Goal: Task Accomplishment & Management: Complete application form

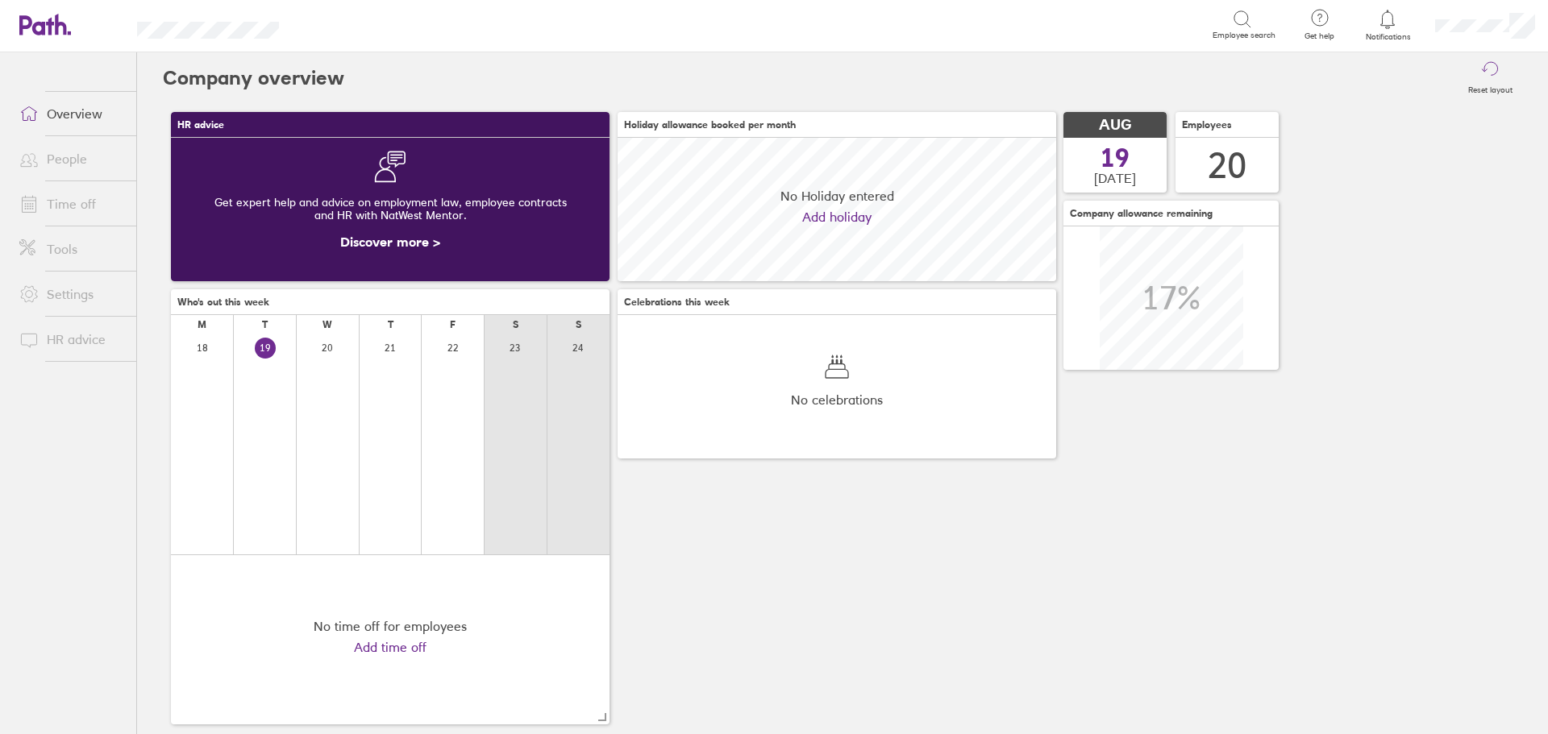
scroll to position [143, 438]
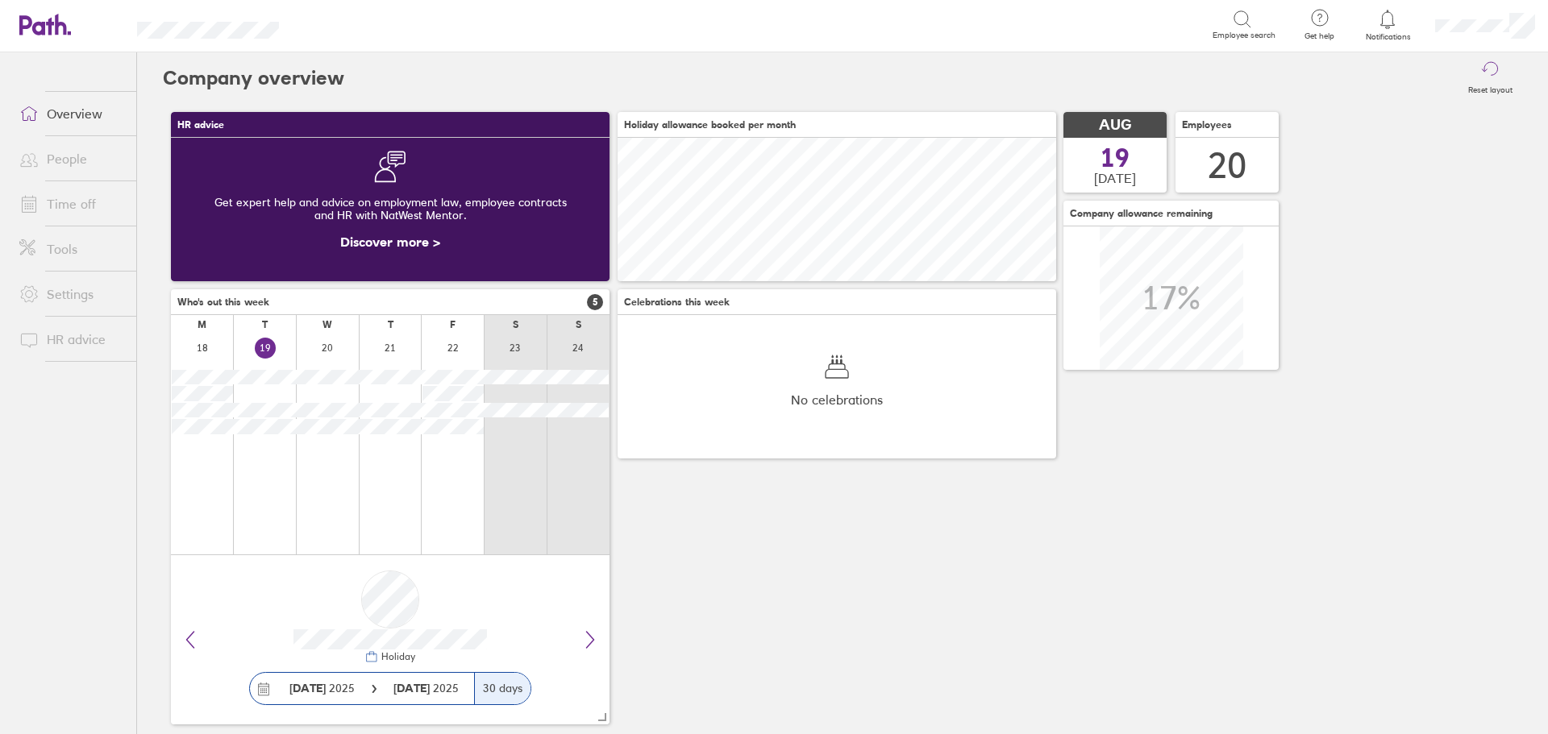
click at [68, 196] on link "Time off" at bounding box center [71, 204] width 130 height 32
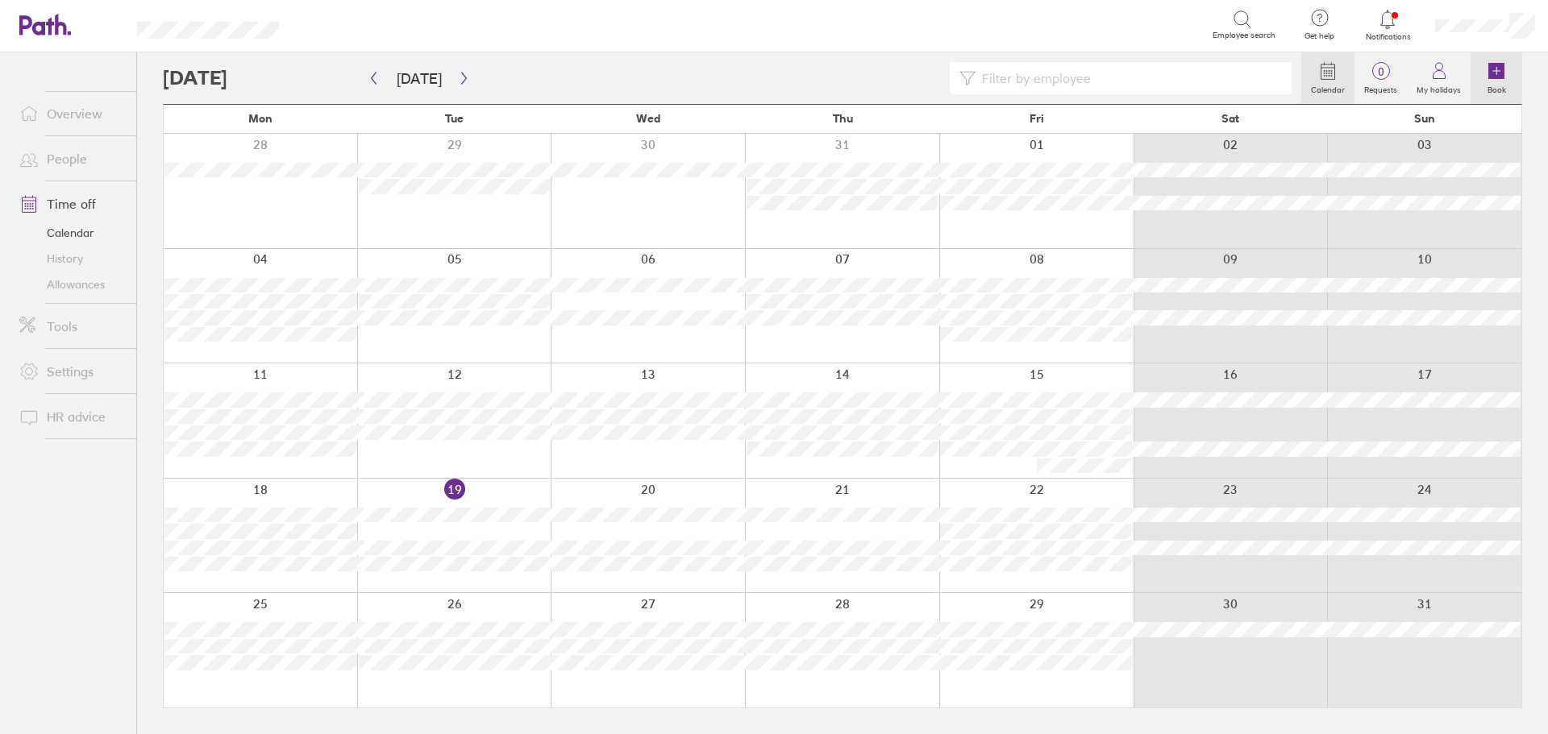
click at [1498, 75] on icon at bounding box center [1496, 71] width 16 height 16
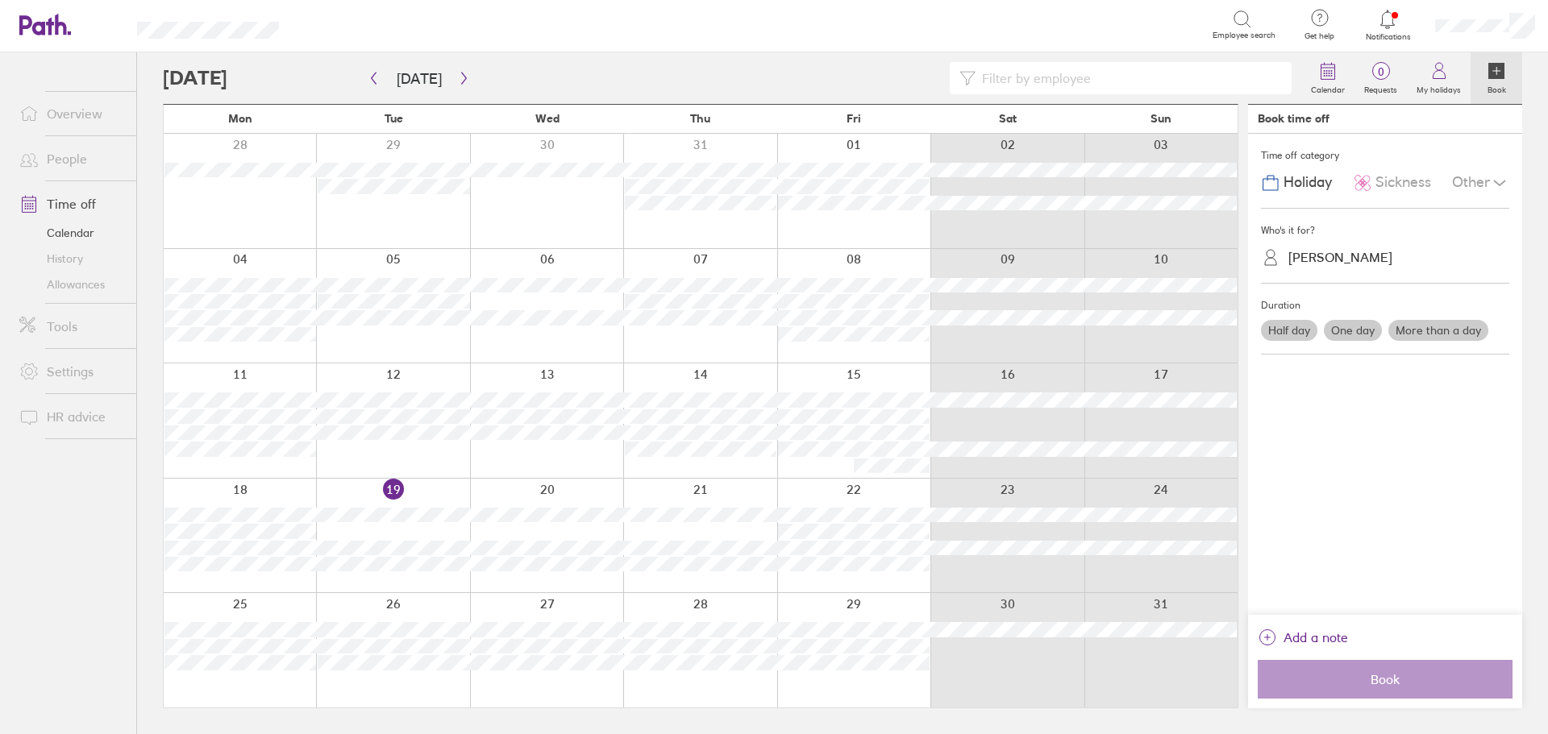
click at [1393, 179] on span "Sickness" at bounding box center [1403, 182] width 56 height 17
click at [1266, 257] on icon at bounding box center [1270, 257] width 19 height 19
click at [1294, 246] on div "[PERSON_NAME]" at bounding box center [1394, 257] width 229 height 25
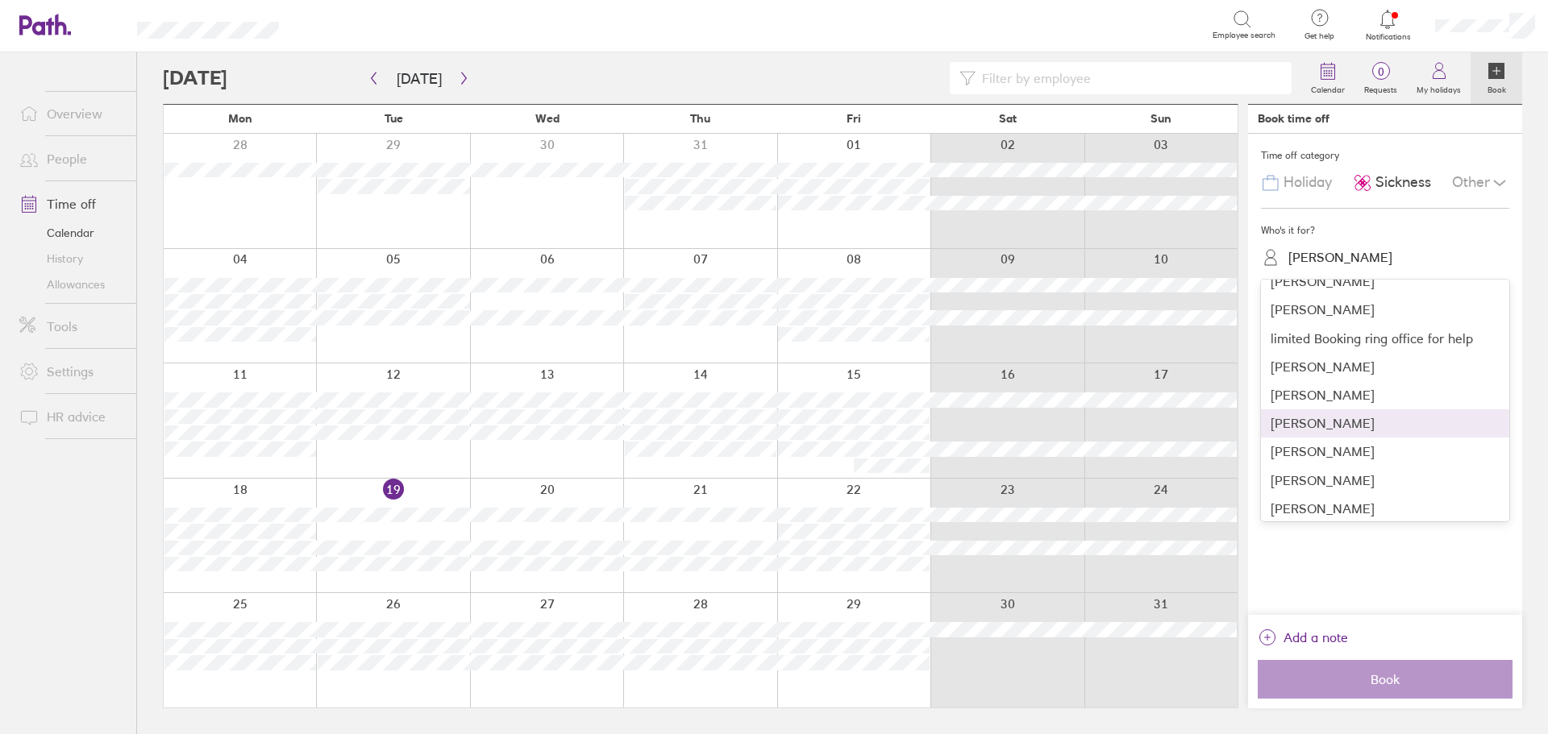
scroll to position [322, 0]
click at [1339, 372] on div "[PERSON_NAME]" at bounding box center [1385, 371] width 248 height 28
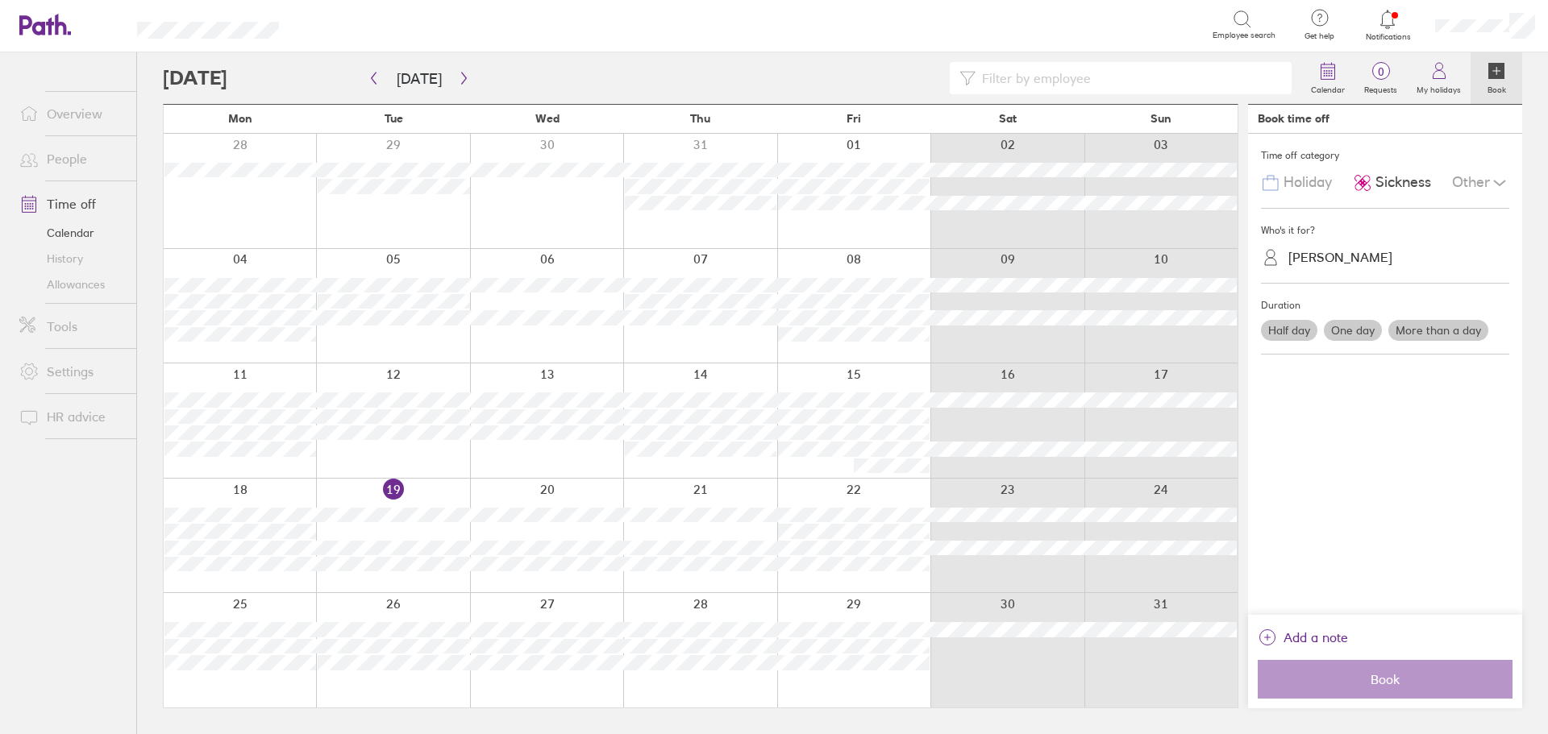
click at [1356, 314] on div "Duration" at bounding box center [1385, 305] width 248 height 24
click at [1361, 322] on label "One day" at bounding box center [1352, 330] width 58 height 21
click at [0, 0] on input "One day" at bounding box center [0, 0] width 0 height 0
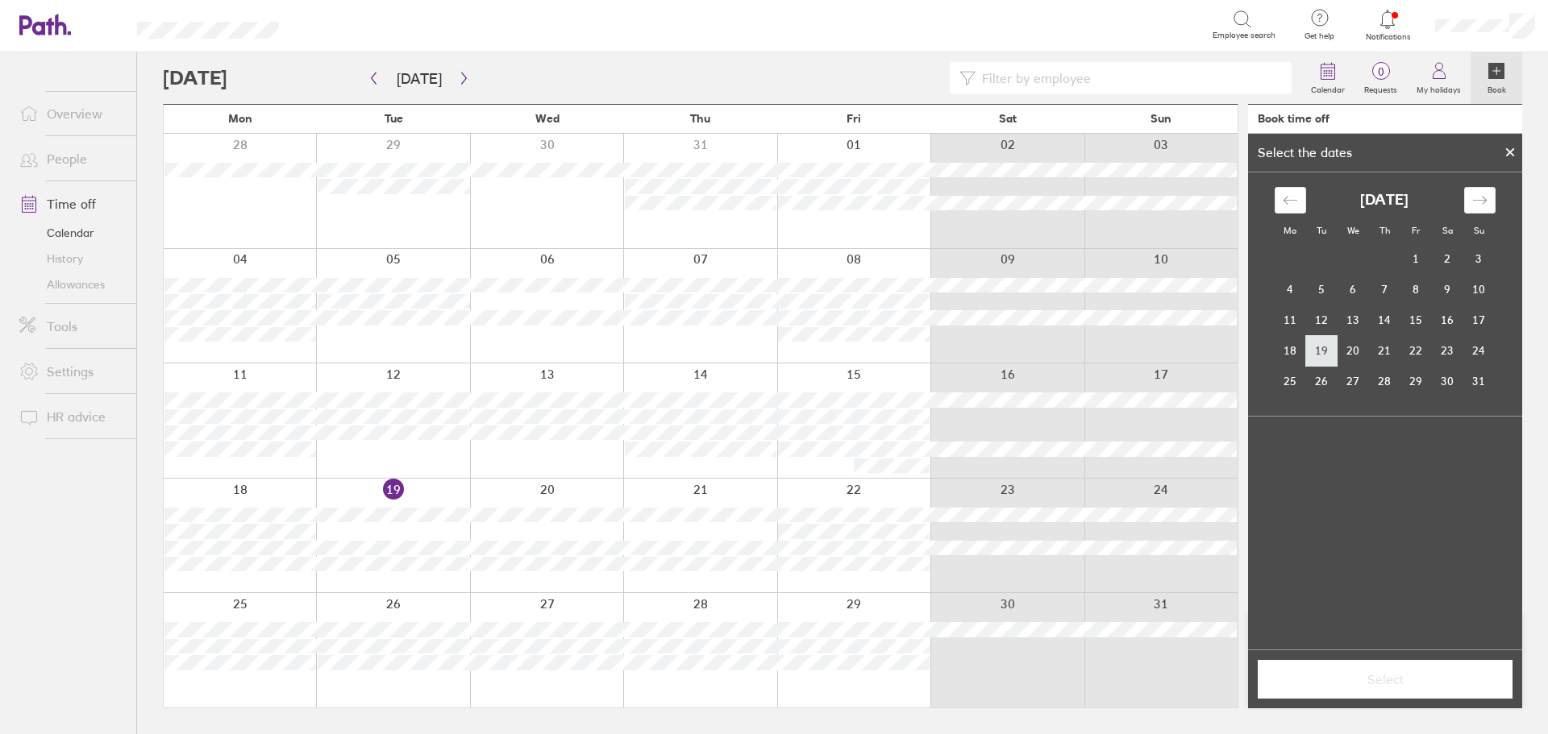
click at [1328, 347] on td "19" at bounding box center [1321, 350] width 31 height 31
click at [1387, 675] on span "Select" at bounding box center [1385, 679] width 232 height 15
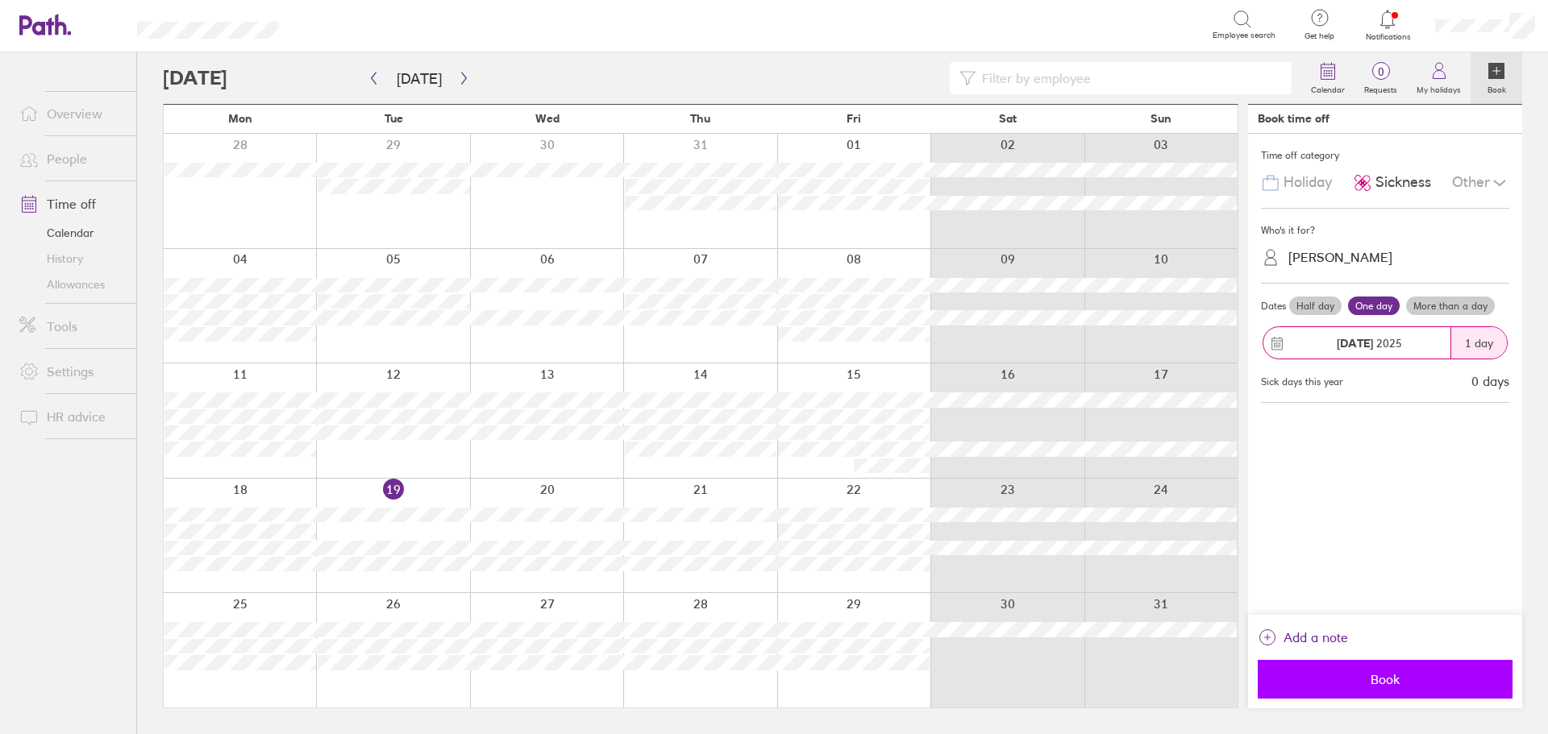
click at [1386, 675] on span "Book" at bounding box center [1385, 679] width 232 height 15
